Goal: Find contact information: Obtain details needed to contact an individual or organization

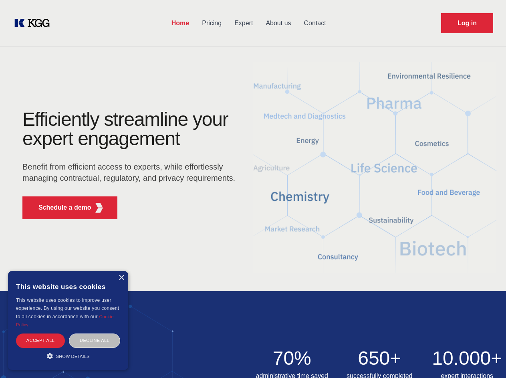
click at [253, 189] on div "Efficiently streamline your expert engagement Benefit from efficient access to …" at bounding box center [132, 168] width 244 height 116
click at [60, 207] on p "Schedule a demo" at bounding box center [64, 208] width 53 height 10
click at [121, 278] on div "× This website uses cookies This website uses cookies to improve user experienc…" at bounding box center [68, 320] width 120 height 99
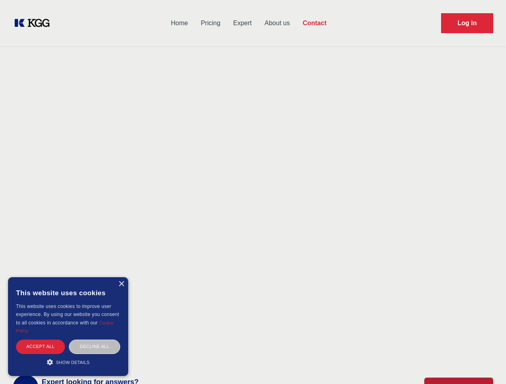
click at [40, 340] on div "Accept all" at bounding box center [40, 347] width 49 height 14
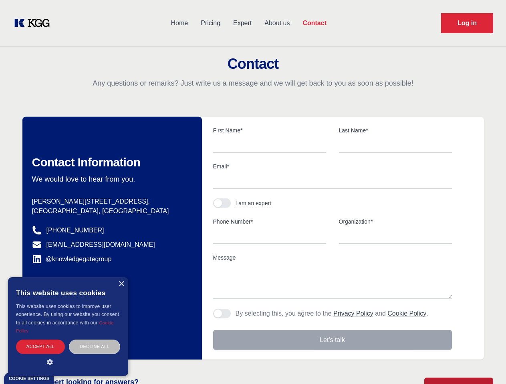
click at [95, 340] on div "Contact Information We would love to hear from you. Postal address [PERSON_NAME…" at bounding box center [111, 238] width 179 height 243
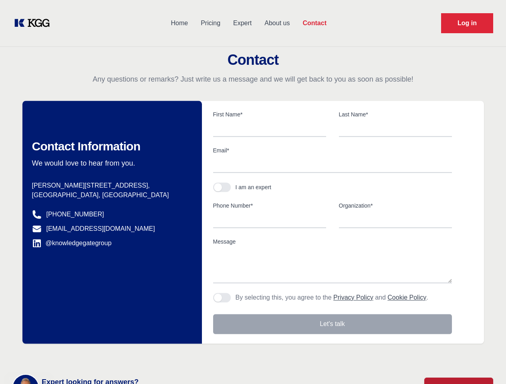
click at [68, 356] on main "Contact Any questions or remarks? Just write us a message and we will get back …" at bounding box center [253, 208] width 506 height 417
